Goal: Task Accomplishment & Management: Use online tool/utility

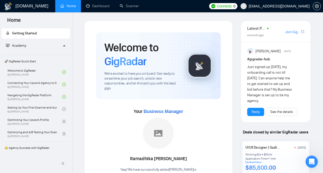
click at [311, 164] on icon "Open Intercom Messenger" at bounding box center [312, 162] width 8 height 8
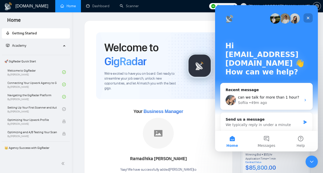
click at [306, 17] on icon "Close" at bounding box center [308, 18] width 4 height 4
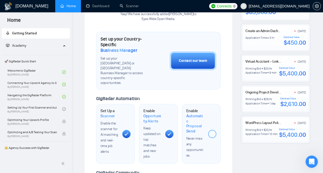
scroll to position [156, 0]
click at [309, 158] on icon "Open Intercom Messenger" at bounding box center [311, 161] width 8 height 8
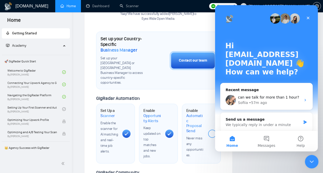
click at [310, 161] on icon "Close Intercom Messenger" at bounding box center [311, 161] width 6 height 6
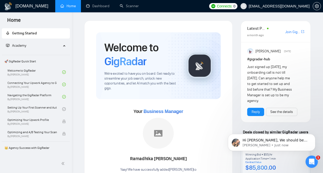
scroll to position [0, 0]
click at [271, 146] on p "[PERSON_NAME] • Just now" at bounding box center [276, 145] width 66 height 5
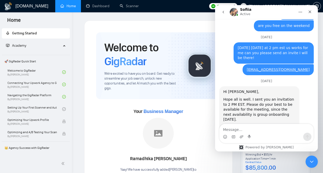
scroll to position [1829, 0]
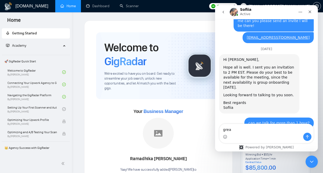
type textarea "great"
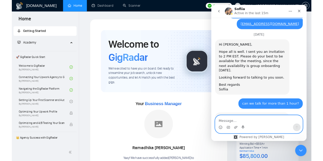
scroll to position [1836, 0]
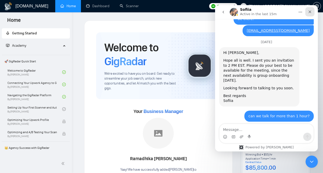
click at [310, 11] on icon "Close" at bounding box center [310, 12] width 4 height 4
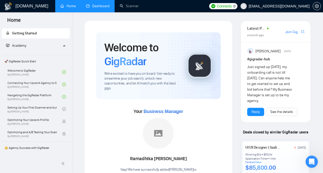
click at [102, 7] on link "Dashboard" at bounding box center [97, 6] width 23 height 4
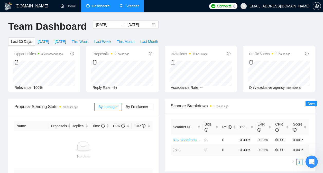
click at [132, 6] on link "Scanner" at bounding box center [129, 6] width 19 height 4
